Goal: Book appointment/travel/reservation

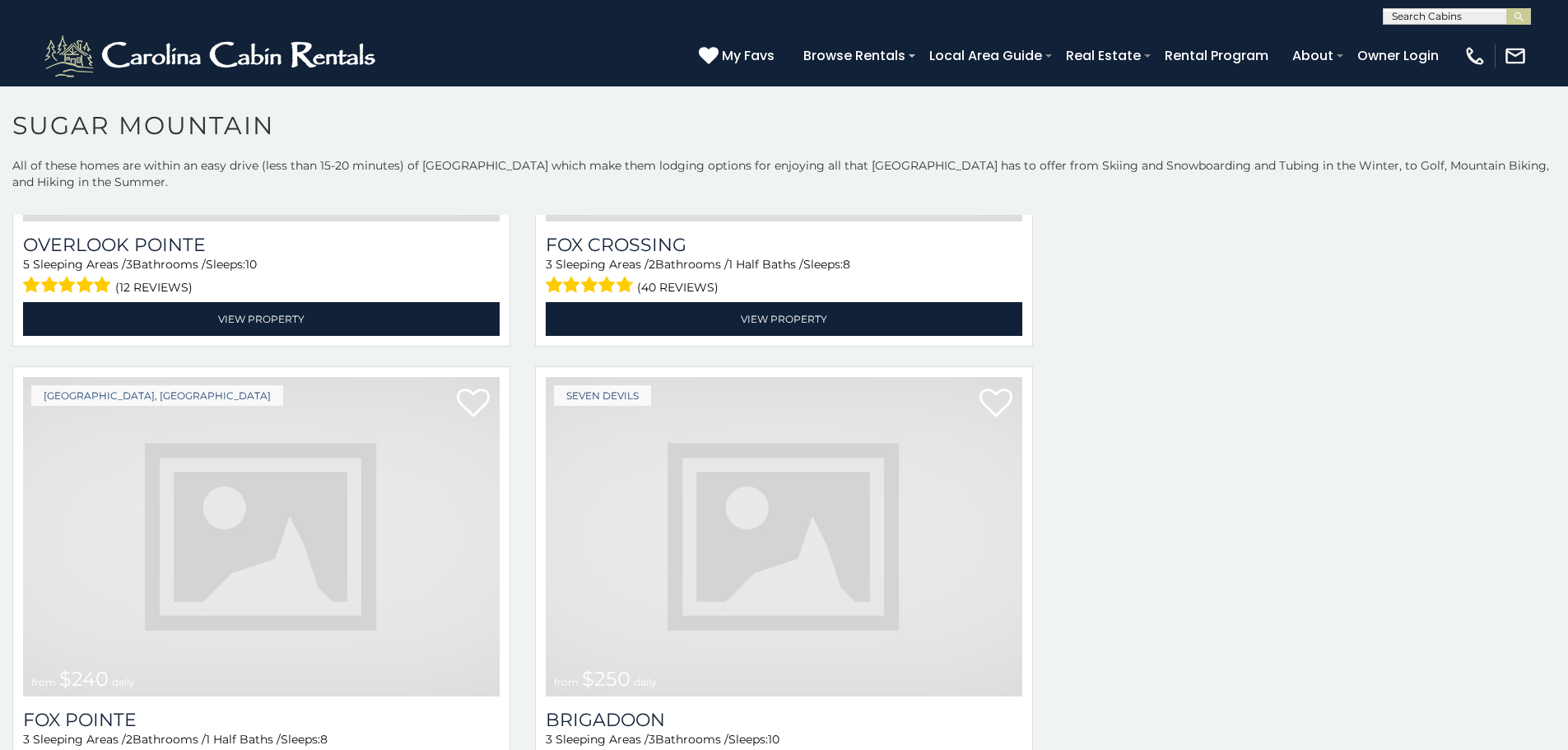
scroll to position [4146, 0]
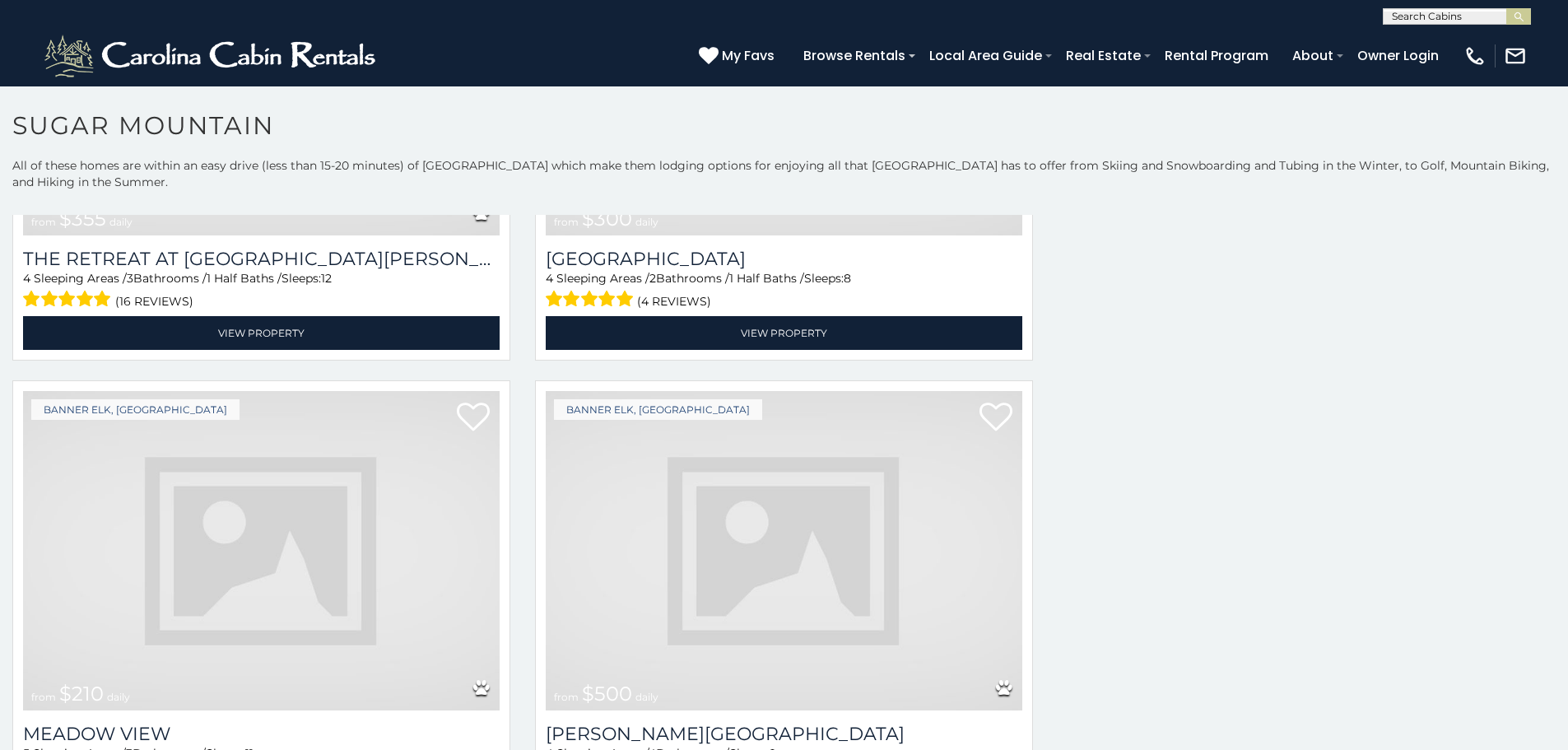
click at [83, 407] on img at bounding box center [261, 551] width 477 height 320
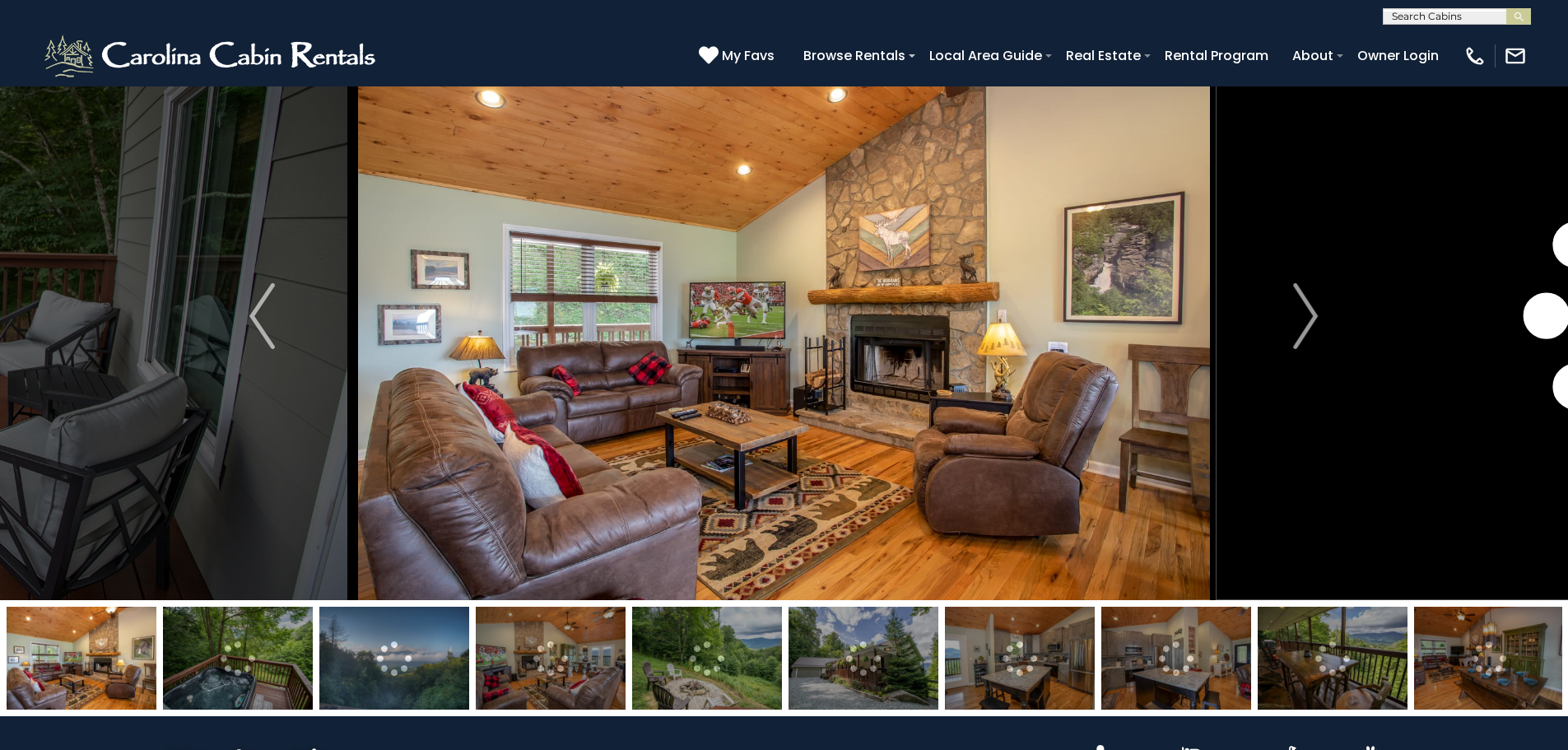
scroll to position [66, 0]
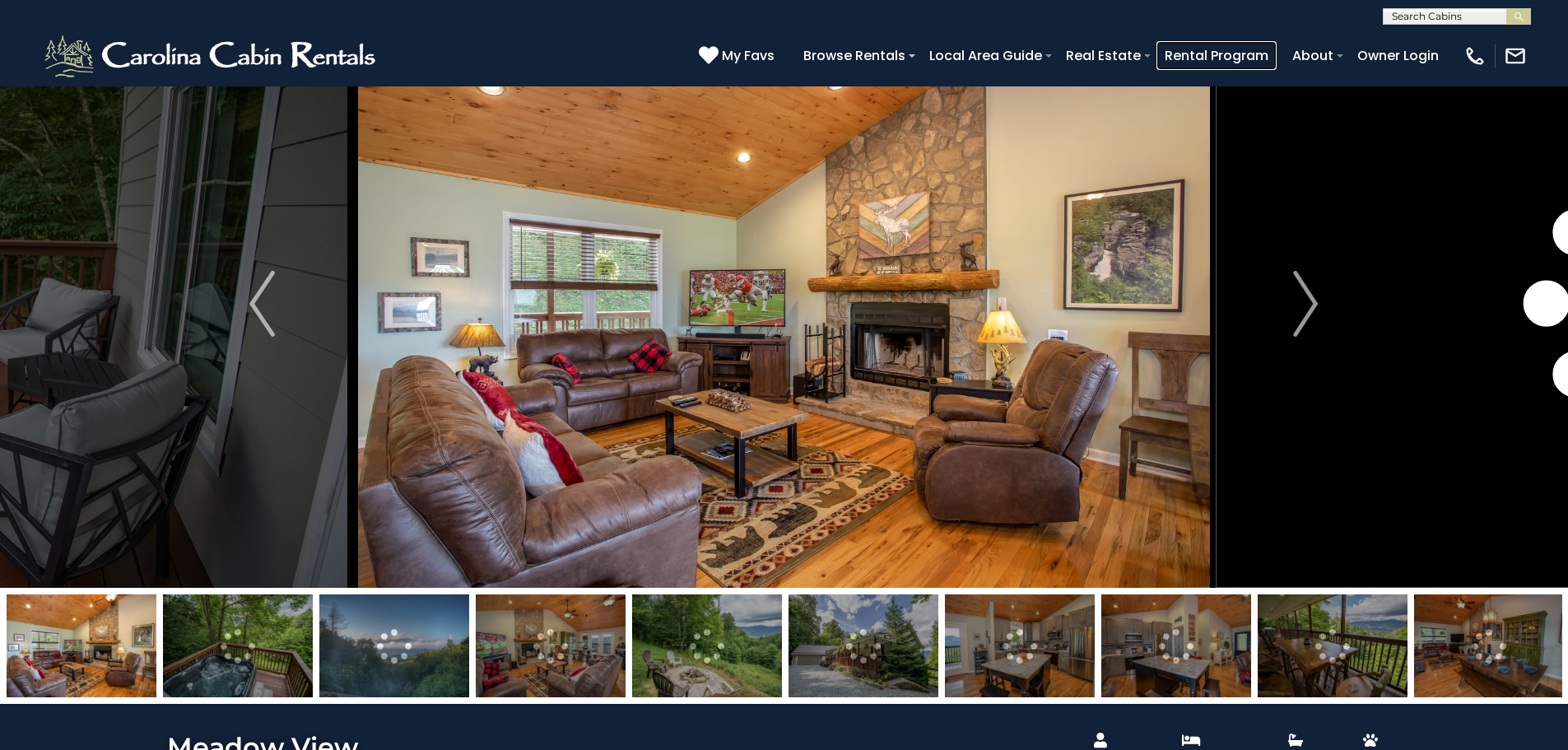
click at [1277, 60] on link "Rental Program" at bounding box center [1216, 56] width 121 height 29
